Goal: Task Accomplishment & Management: Use online tool/utility

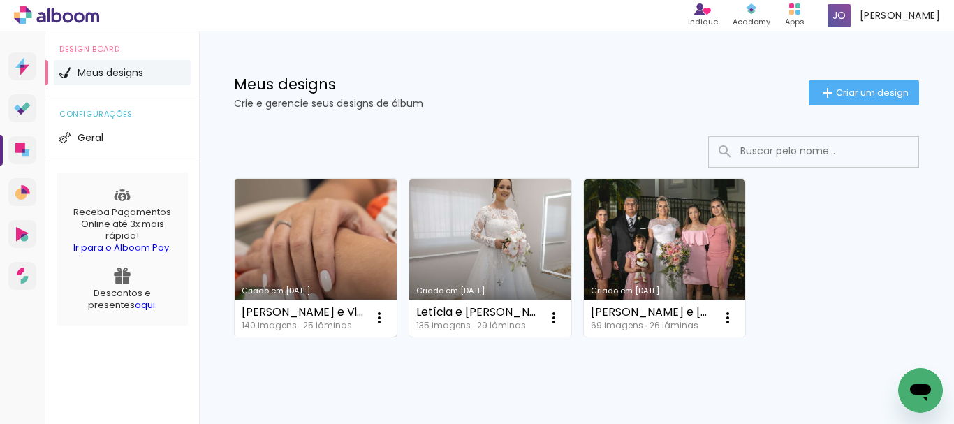
click at [326, 212] on link "Criado em [DATE]" at bounding box center [316, 258] width 162 height 158
click at [299, 224] on link "Criado em [DATE]" at bounding box center [316, 258] width 162 height 158
